Goal: Task Accomplishment & Management: Manage account settings

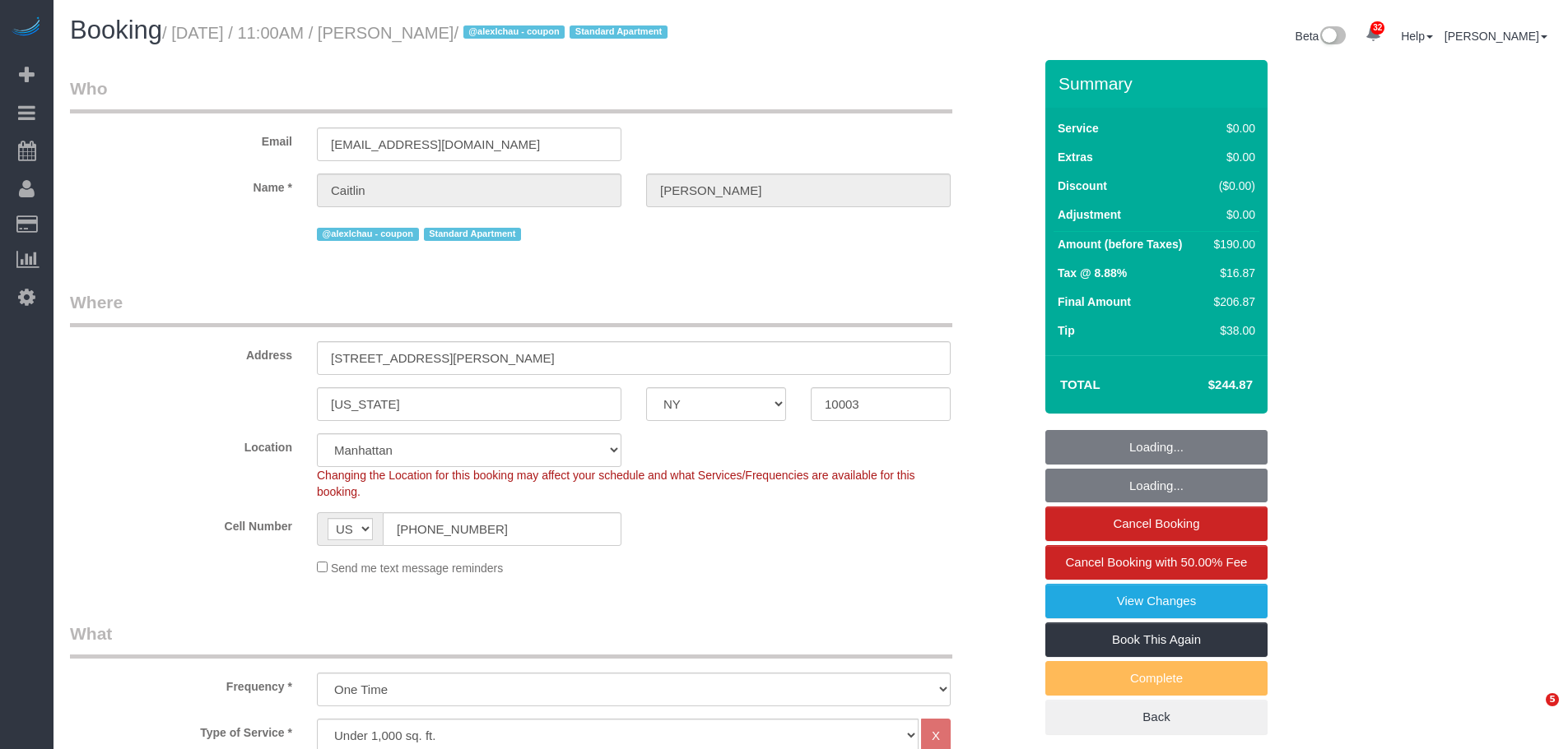
select select "NY"
select select "string:stripe-pm_1SDc9W4VGloSiKo7EIirBUDc"
select select "number:58"
select select "number:72"
select select "number:15"
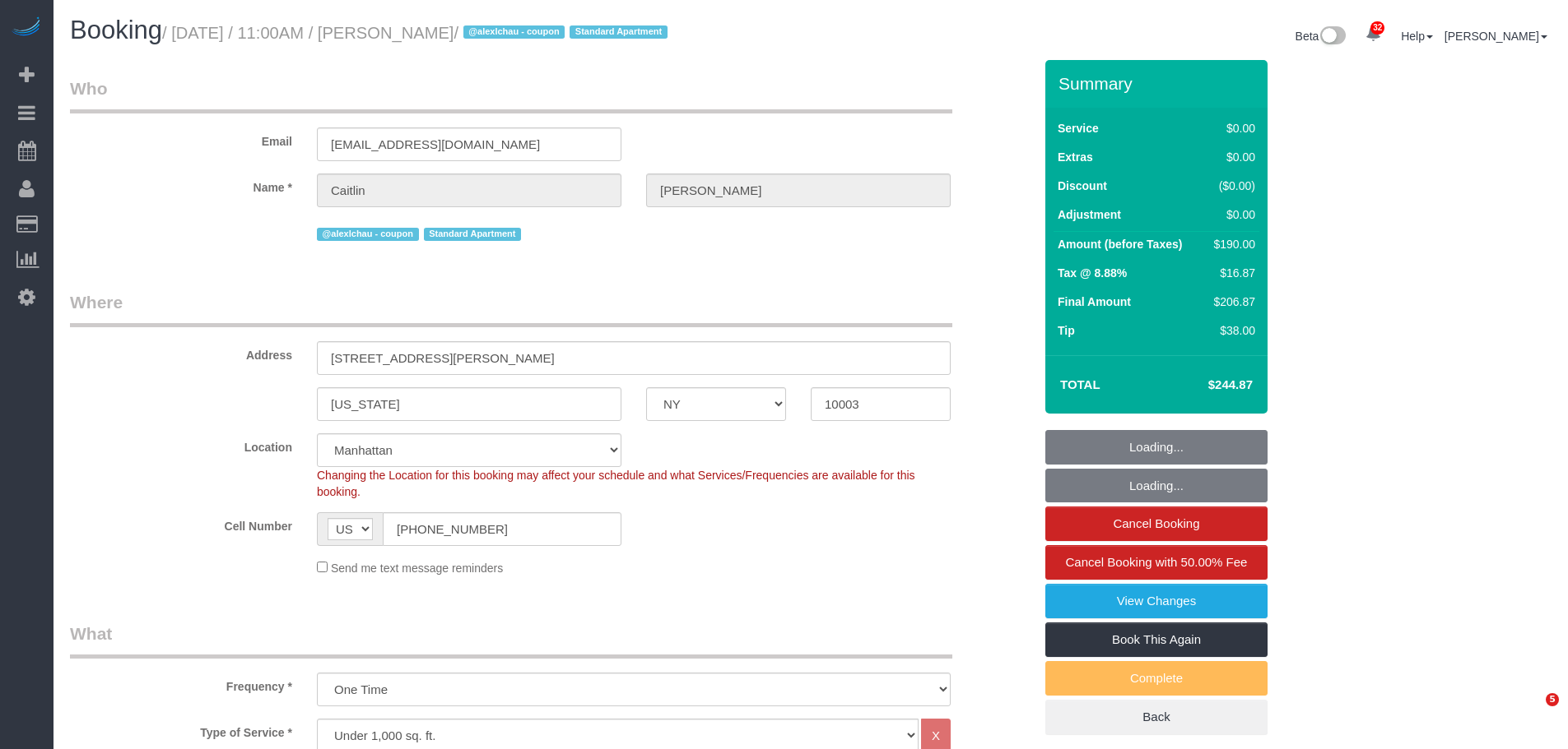
select select "number:5"
select select "1"
select select "2"
select select "spot1"
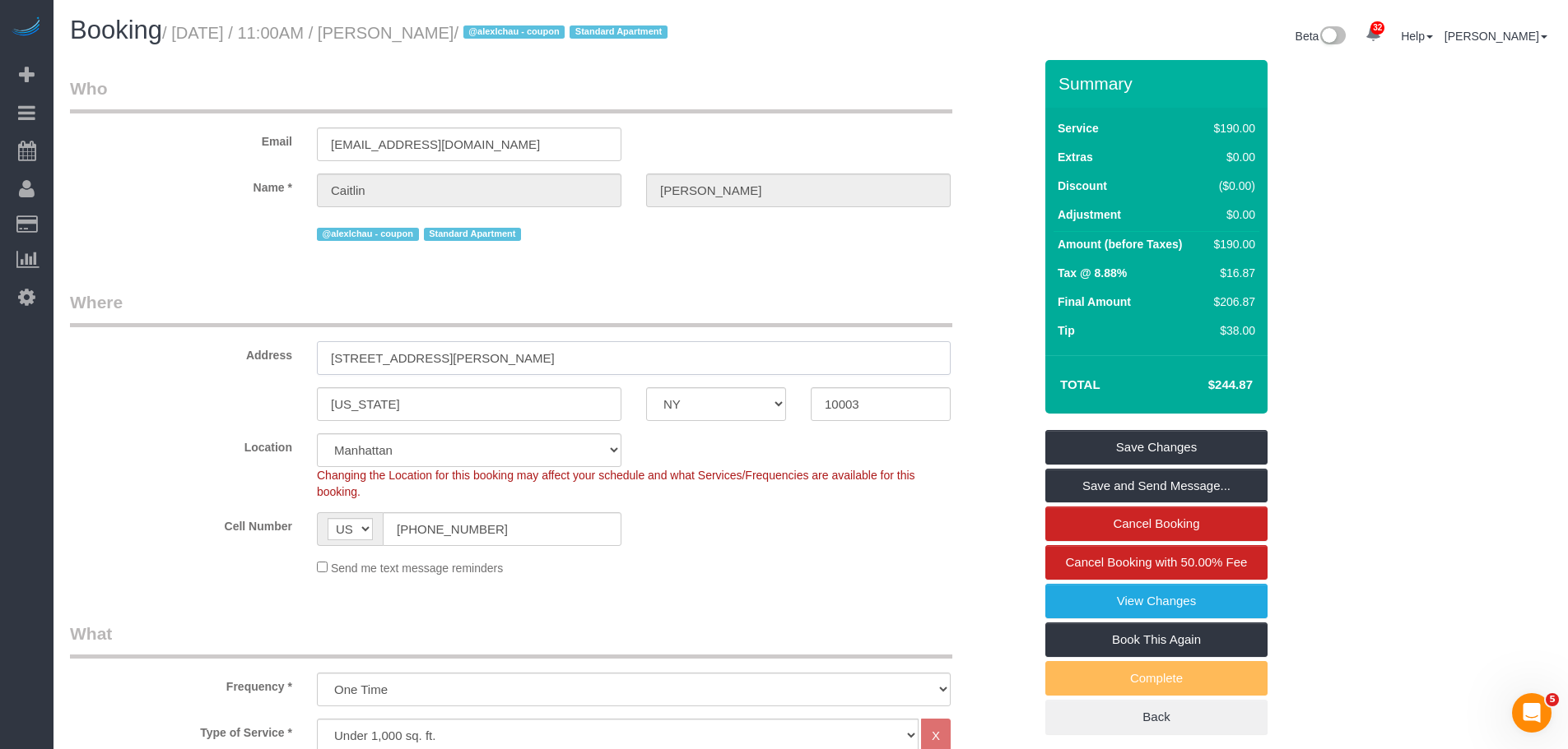
drag, startPoint x: 484, startPoint y: 353, endPoint x: 398, endPoint y: 335, distance: 87.9
click at [198, 368] on div "Address [STREET_ADDRESS][PERSON_NAME]" at bounding box center [551, 332] width 988 height 85
